Goal: Information Seeking & Learning: Learn about a topic

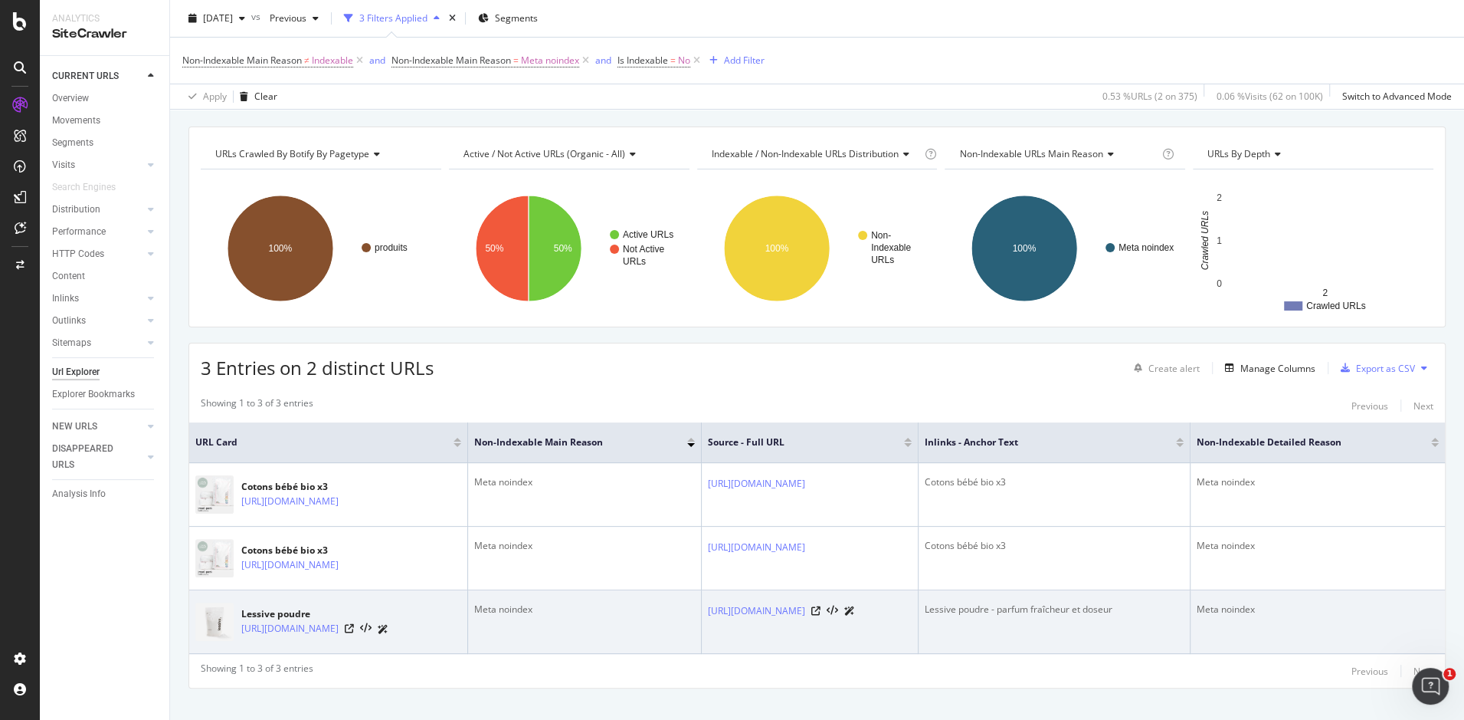
scroll to position [41, 0]
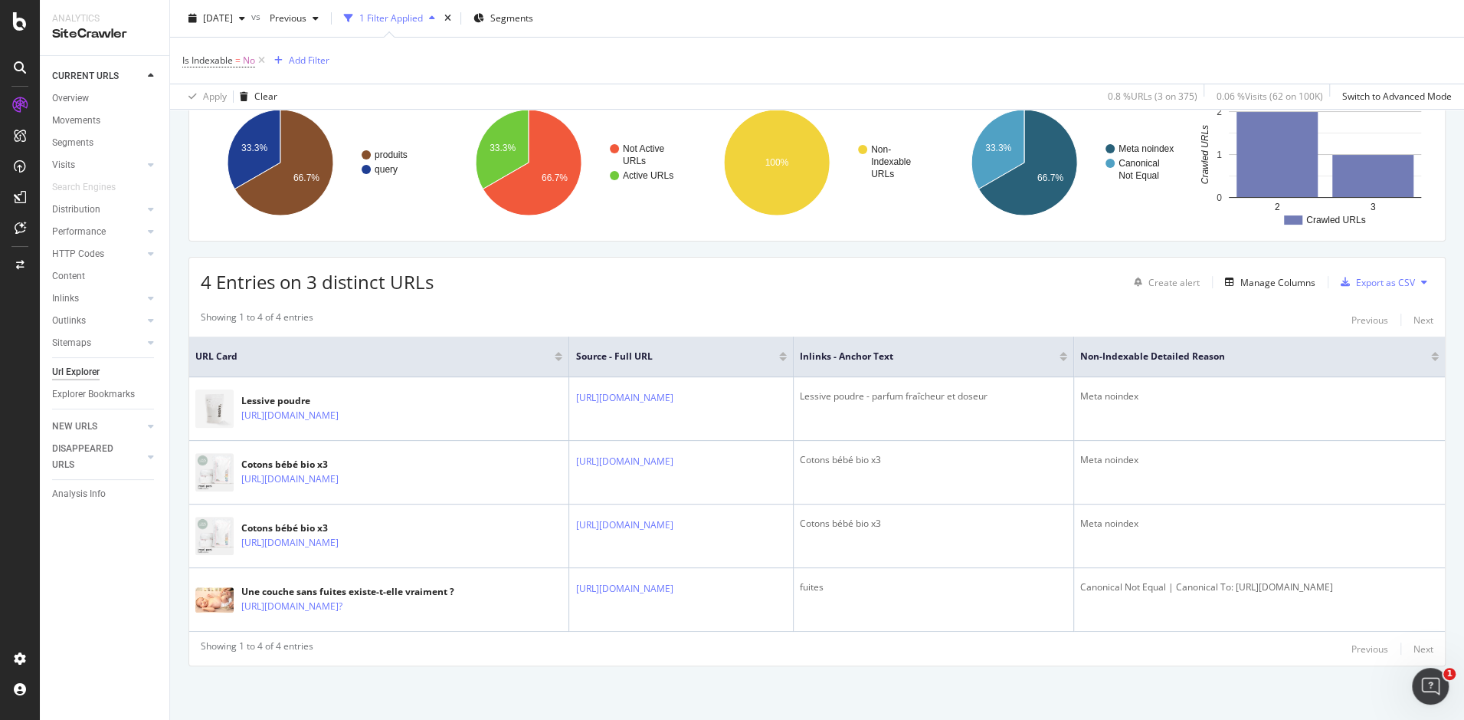
scroll to position [136, 0]
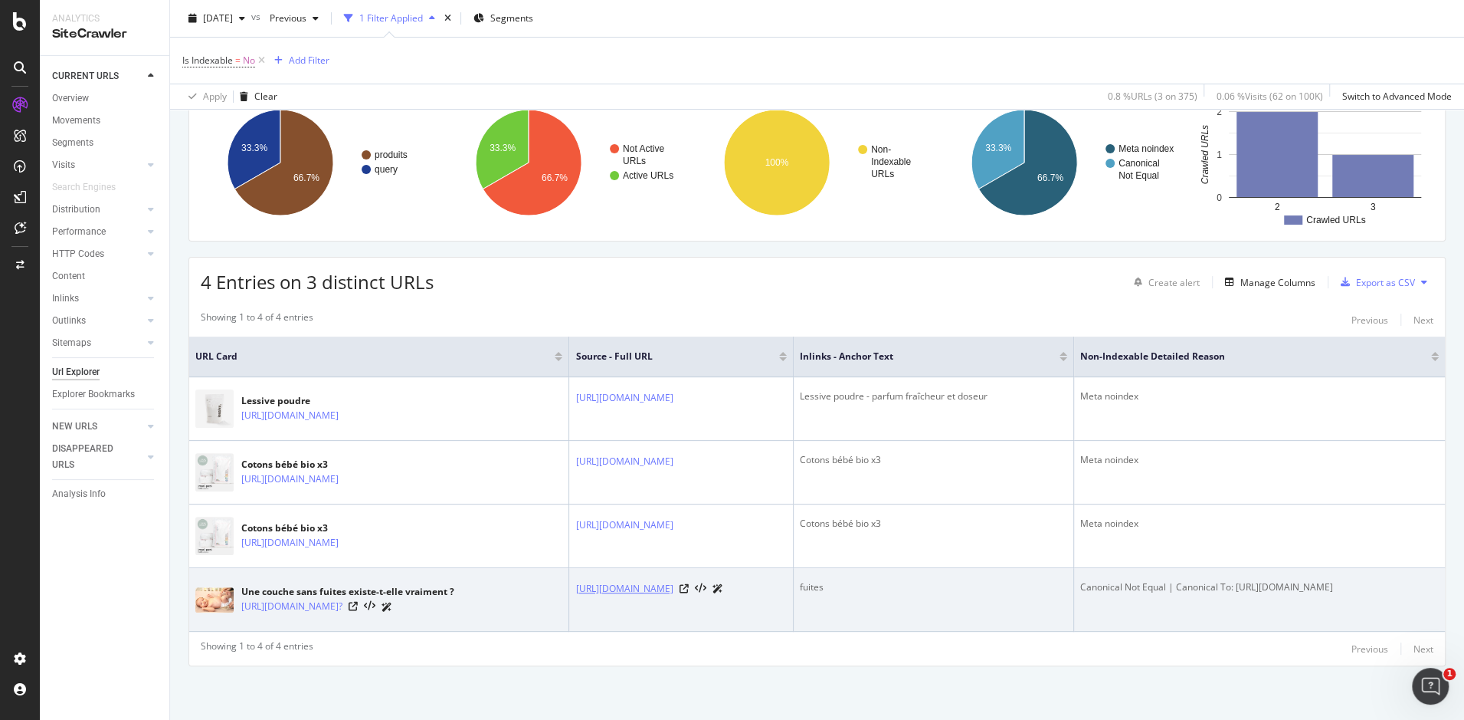
copy link "https://lamarqueenmoins.fr/blogs/bebe/abonnement-couches-rentree"
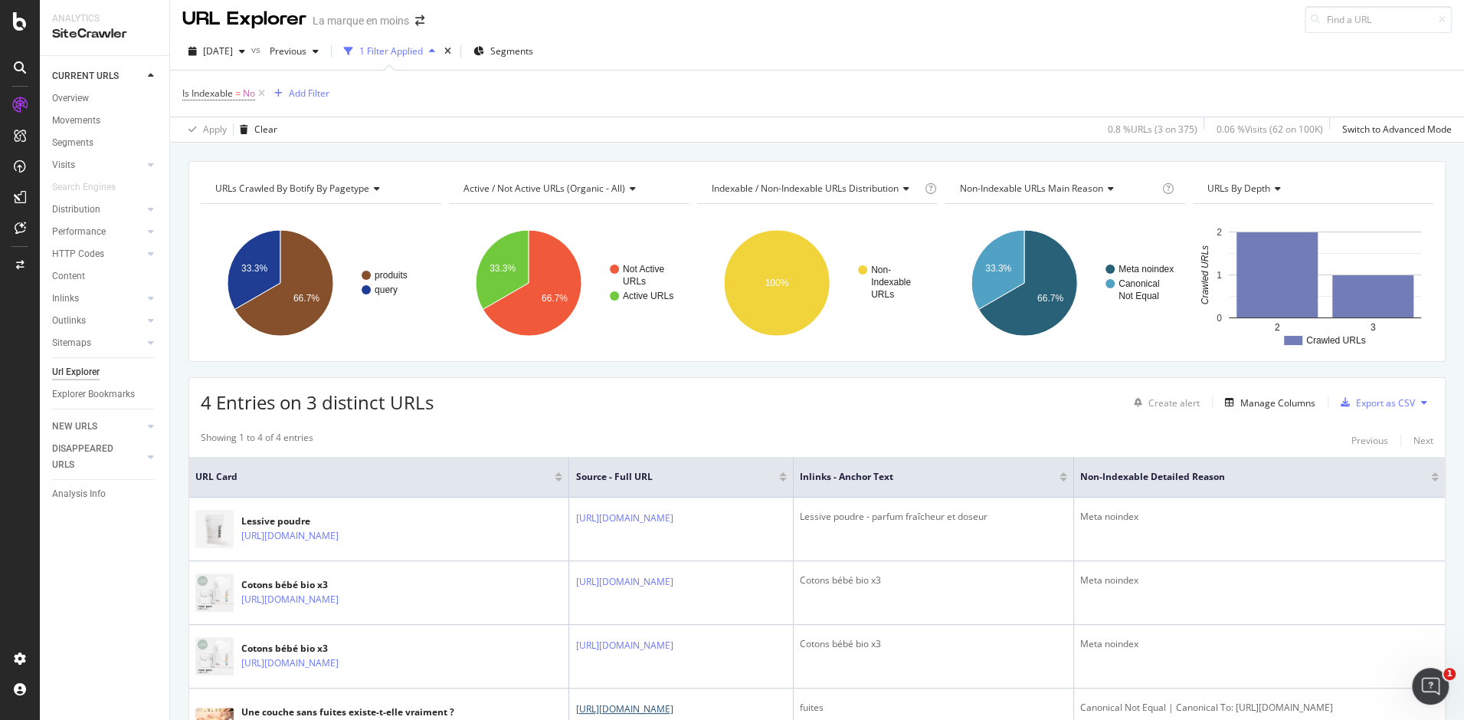
scroll to position [0, 0]
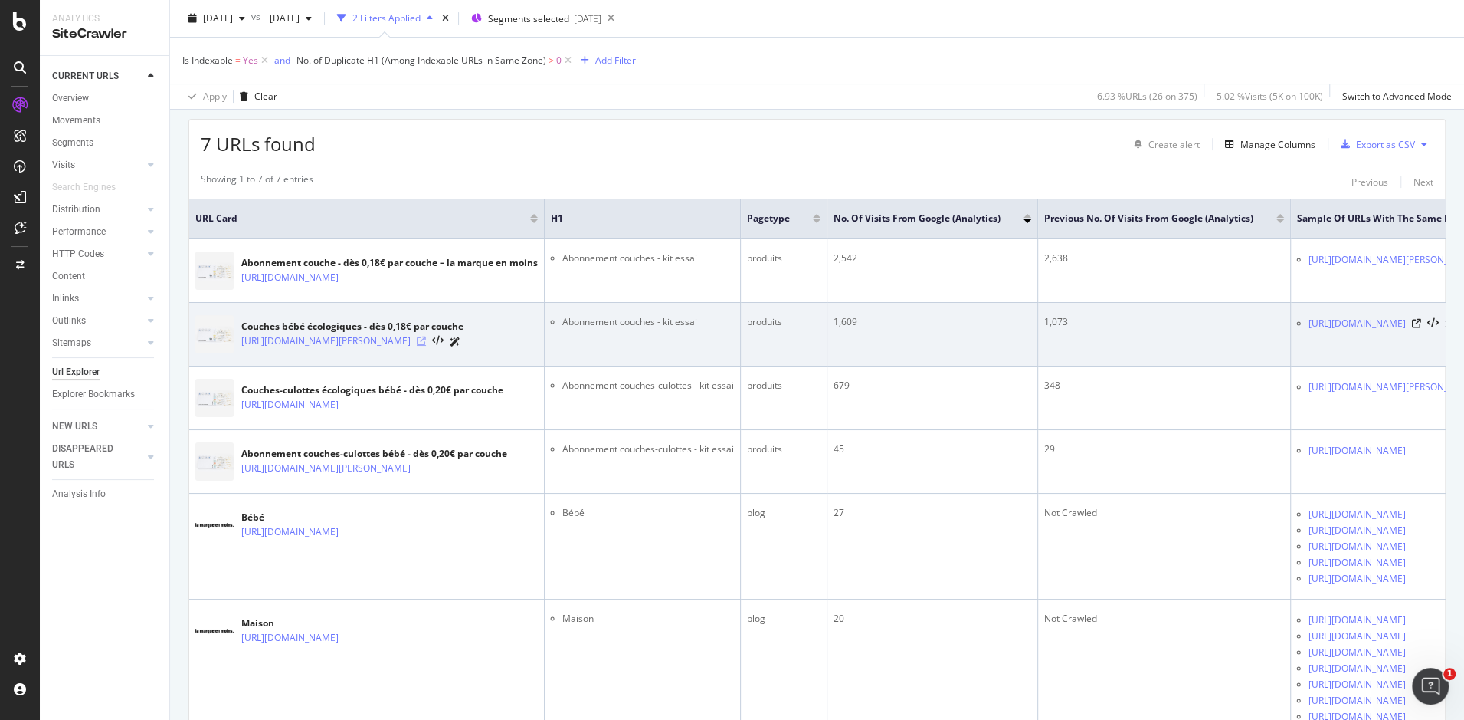
click at [426, 338] on icon at bounding box center [421, 340] width 9 height 9
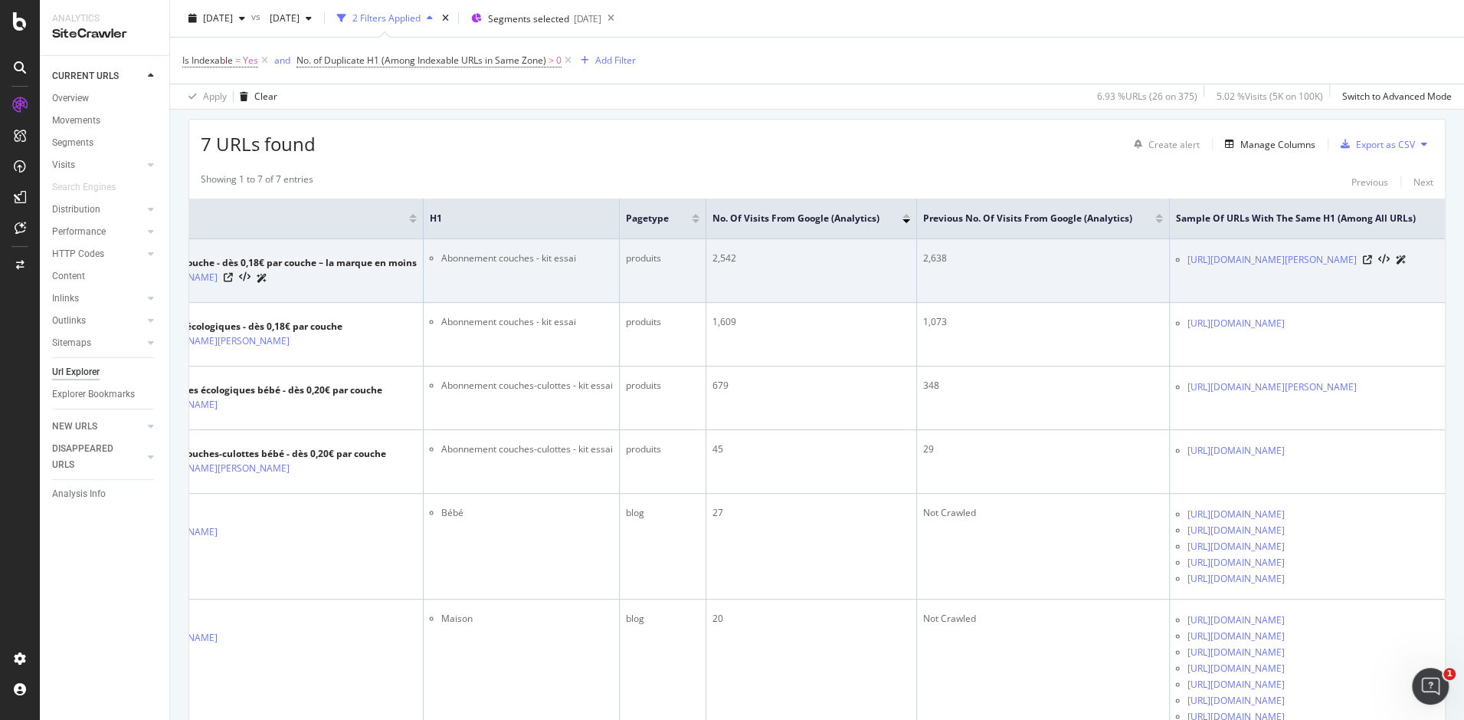
scroll to position [0, 176]
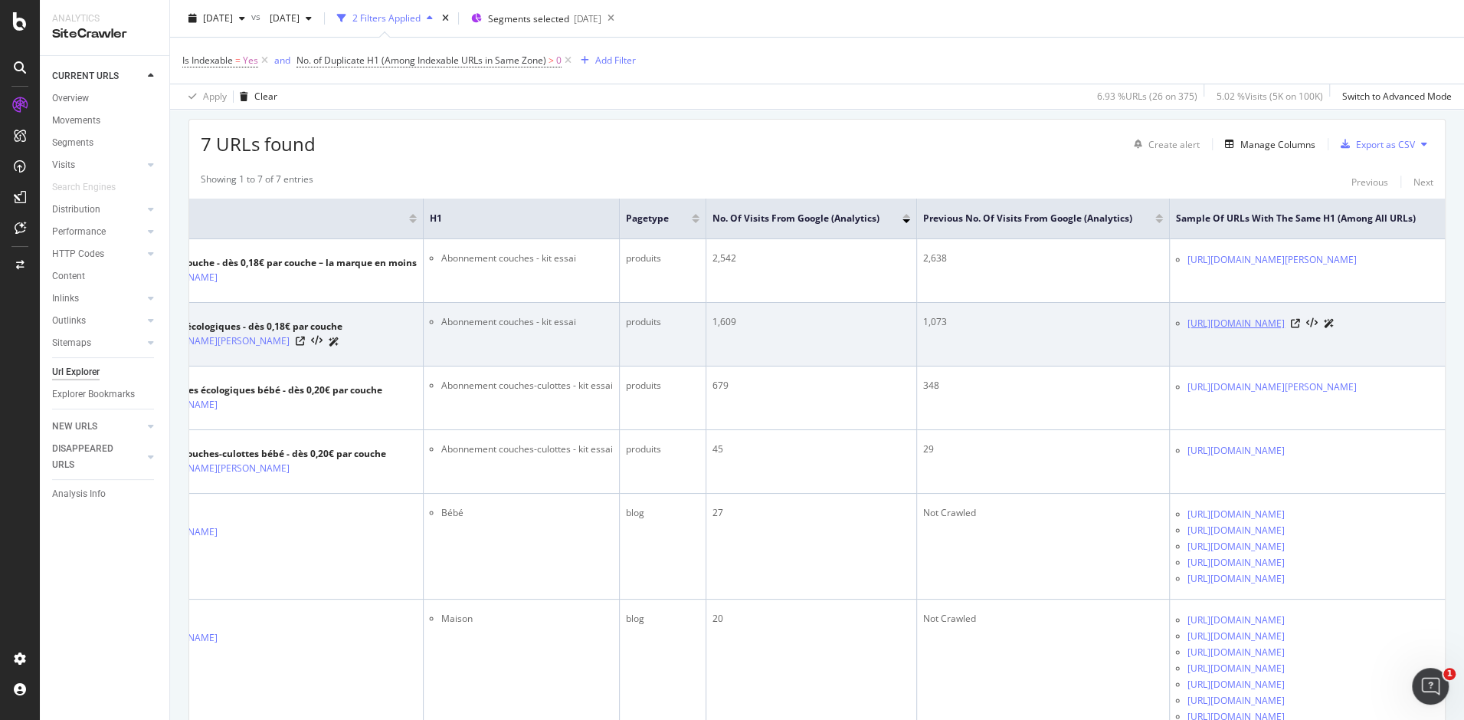
click at [1283, 320] on link "https://lamarqueenmoins.fr/products/couches-kit-essai" at bounding box center [1236, 323] width 97 height 15
click at [1300, 322] on icon at bounding box center [1295, 323] width 9 height 9
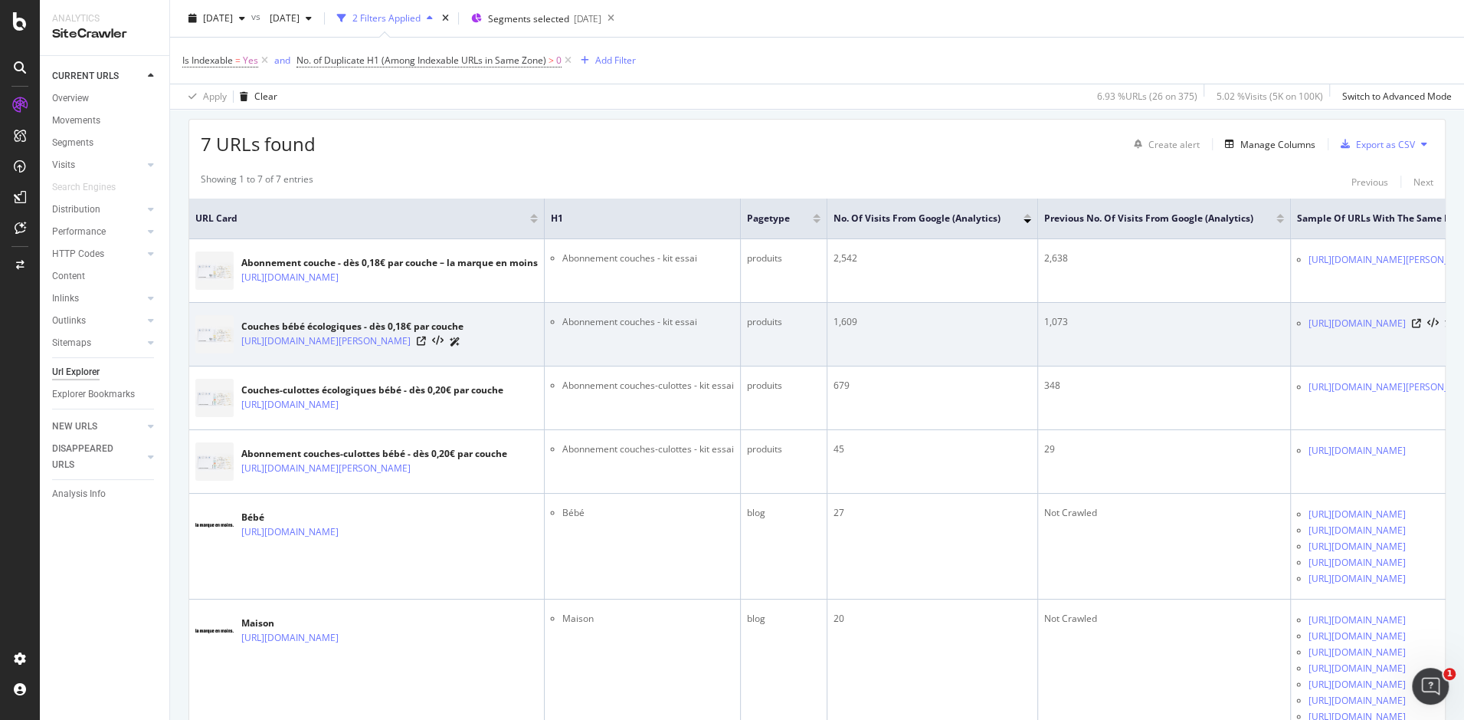
scroll to position [494, 0]
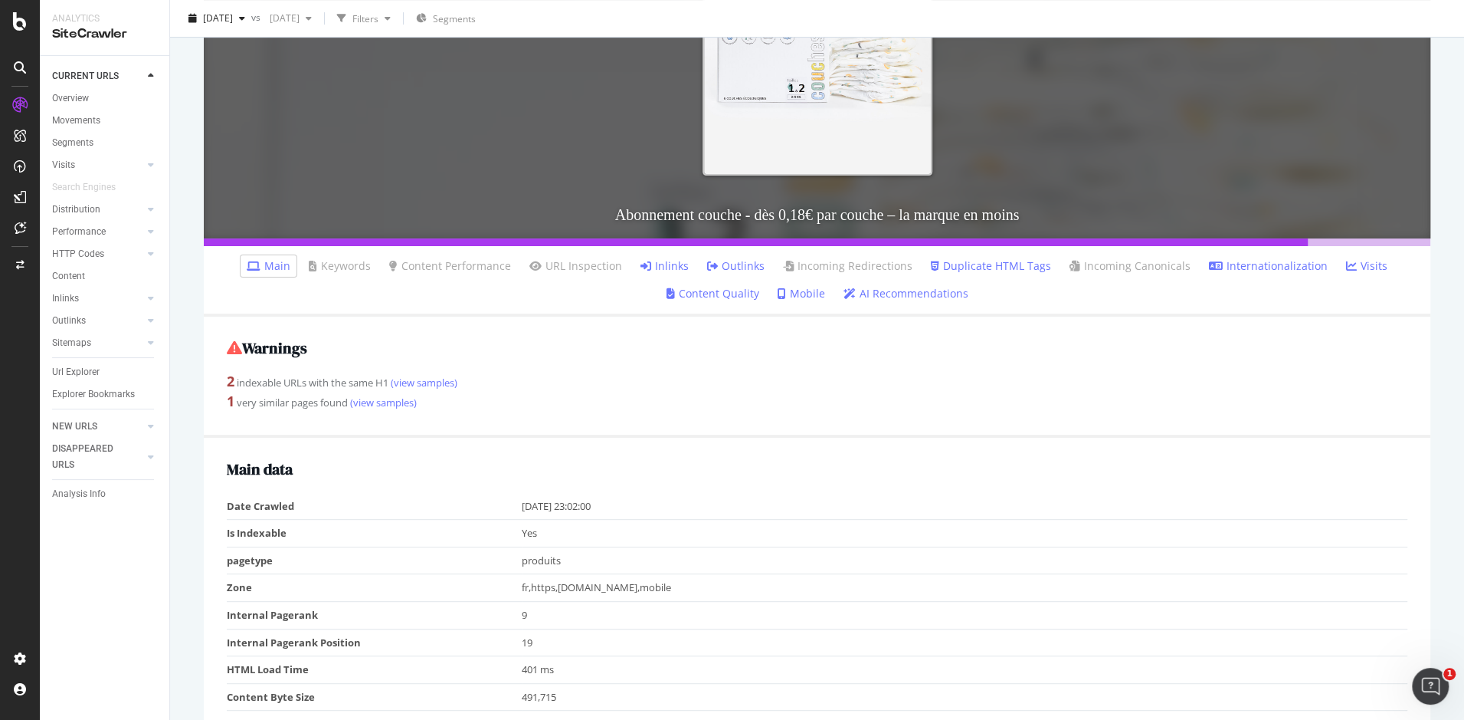
scroll to position [264, 0]
